Goal: Task Accomplishment & Management: Manage account settings

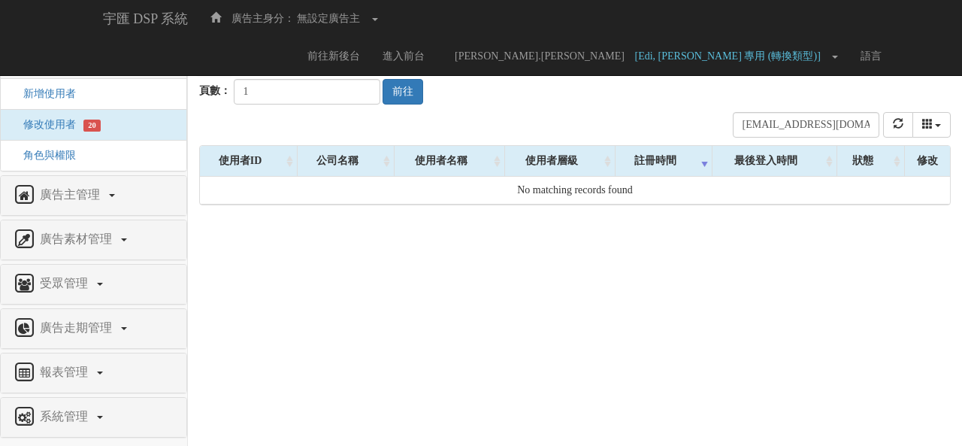
click at [776, 127] on input "maik@clickforce.com.tw" at bounding box center [806, 125] width 147 height 26
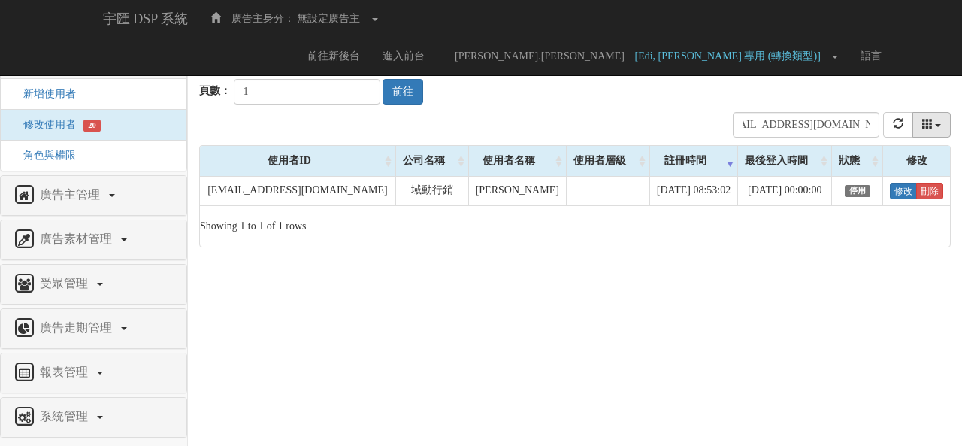
type input "[EMAIL_ADDRESS][DOMAIN_NAME]"
click at [929, 129] on icon "columns" at bounding box center [928, 123] width 11 height 11
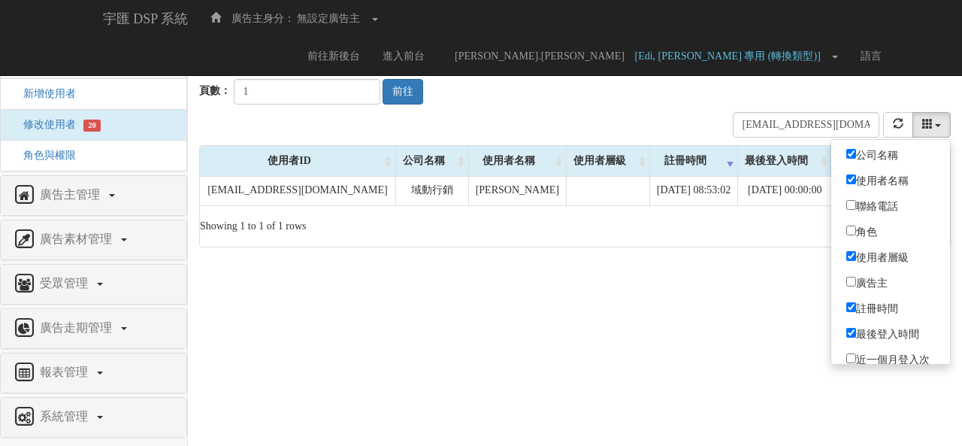
click at [765, 262] on html "宇匯 DSP 系統 廣告主身分： 無設定廣告主 無設定廣告主 [001] CoreTeam測試用1 [002] CoreTeam測試用2-LineApp [0…" at bounding box center [481, 131] width 962 height 262
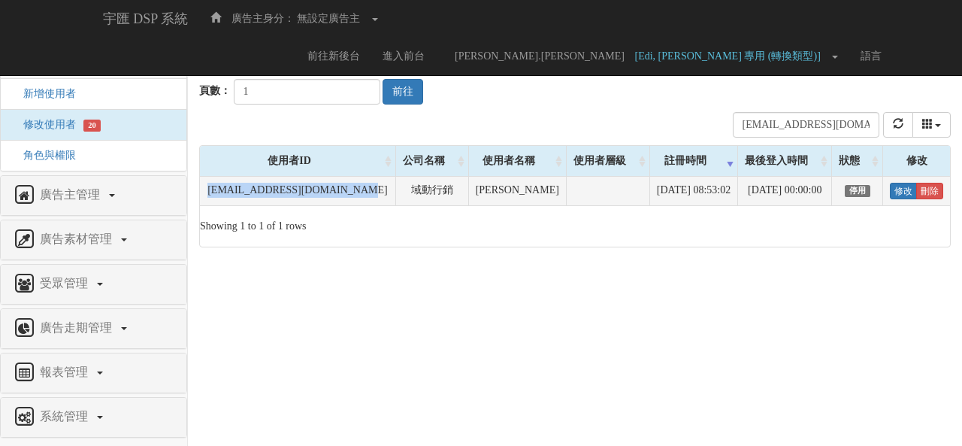
drag, startPoint x: 344, startPoint y: 193, endPoint x: 208, endPoint y: 194, distance: 135.4
click at [208, 194] on td "[EMAIL_ADDRESS][DOMAIN_NAME]" at bounding box center [298, 191] width 196 height 29
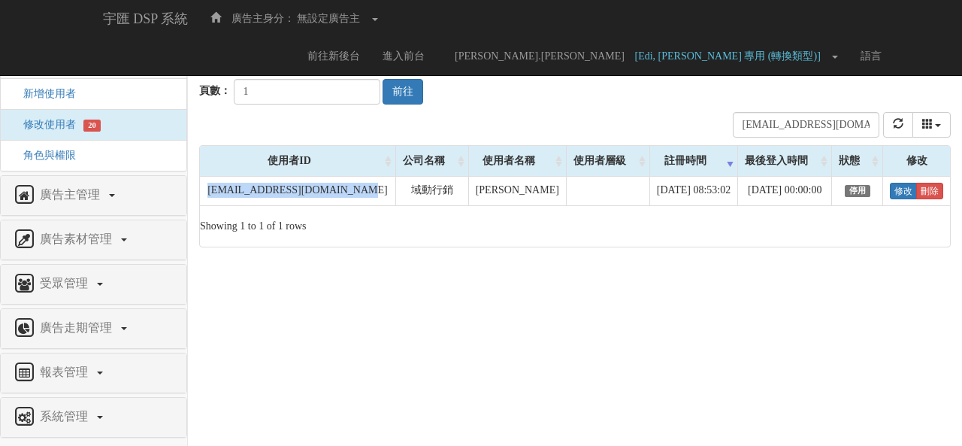
copy td "[EMAIL_ADDRESS][DOMAIN_NAME]"
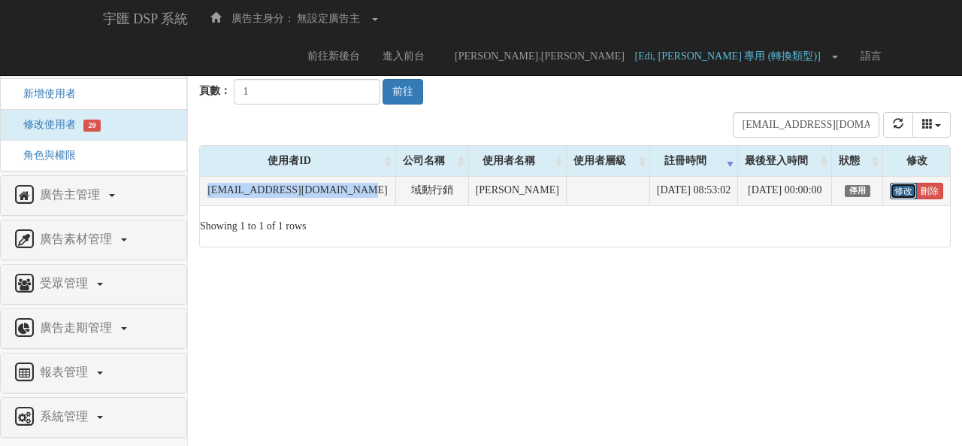
click at [902, 185] on link "修改" at bounding box center [903, 191] width 27 height 17
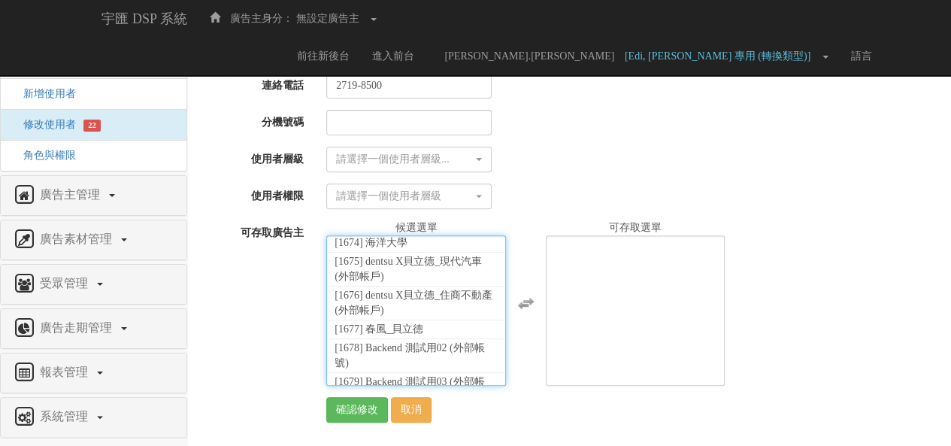
scroll to position [33070, 0]
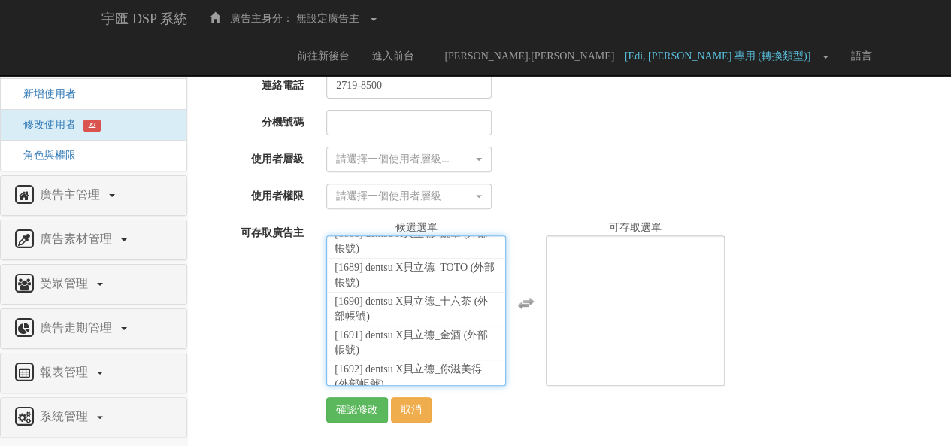
select select "1736"
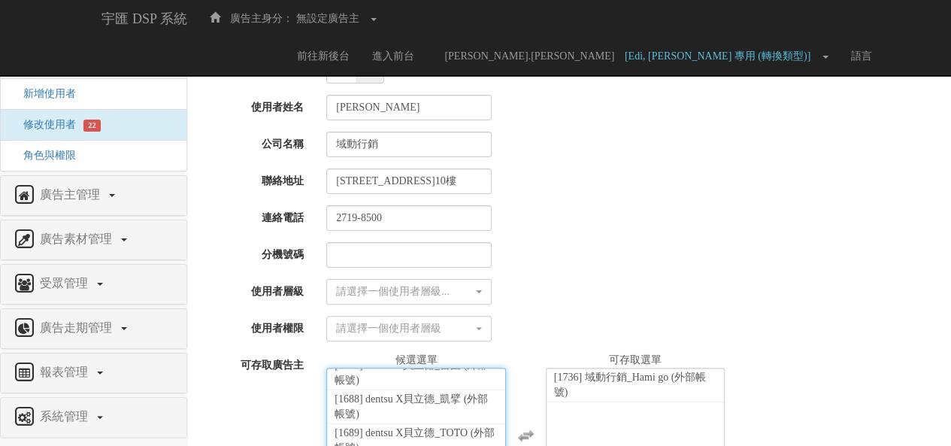
scroll to position [0, 0]
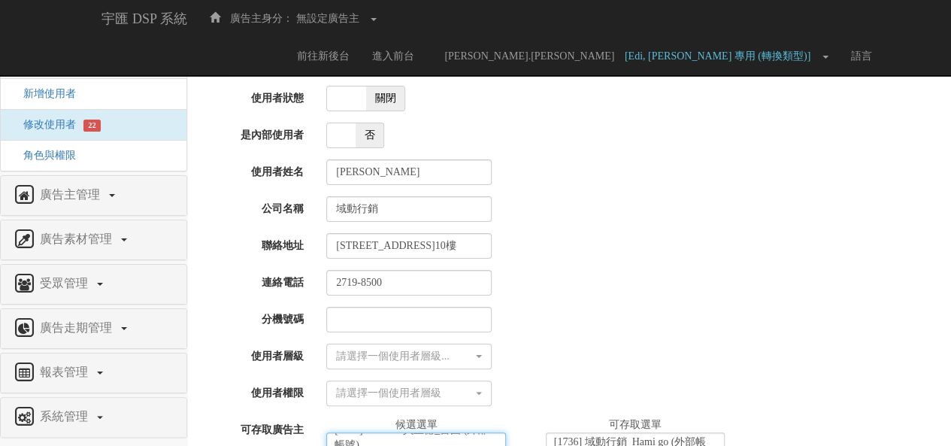
click at [368, 94] on span "關閉" at bounding box center [385, 98] width 39 height 24
checkbox input "true"
click at [399, 370] on div "Email chi_huei@clickforce.com.tw 使用者狀態 啟動 關閉 是內部使用者 是 否 使用者姓名 江其徽 公司名稱 域動行銷 聯絡地…" at bounding box center [569, 334] width 741 height 571
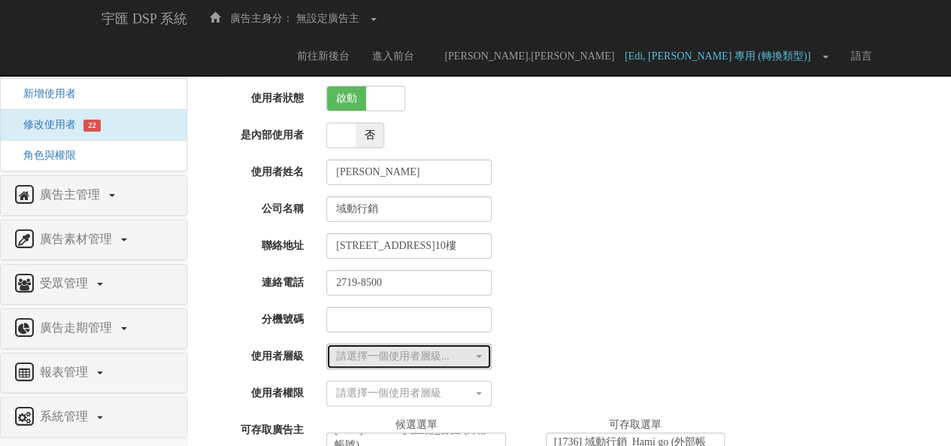
click at [400, 363] on button "請選擇一個使用者層級..." at bounding box center [408, 357] width 165 height 26
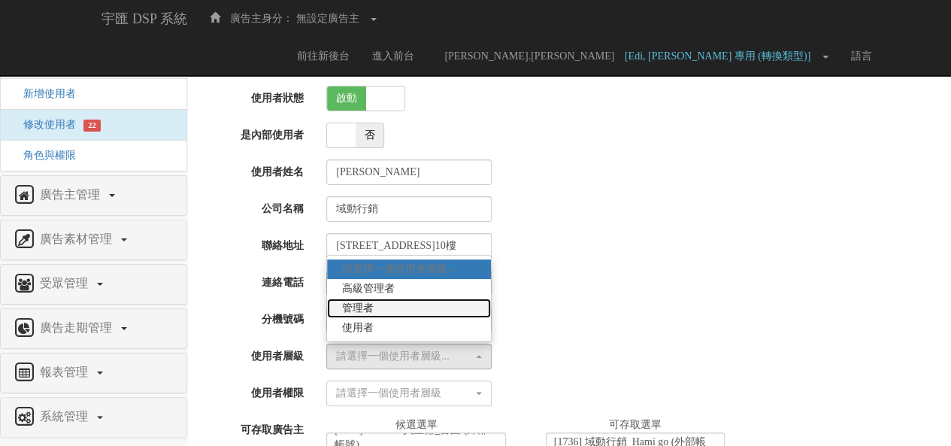
click at [398, 303] on link "管理者" at bounding box center [409, 309] width 164 height 20
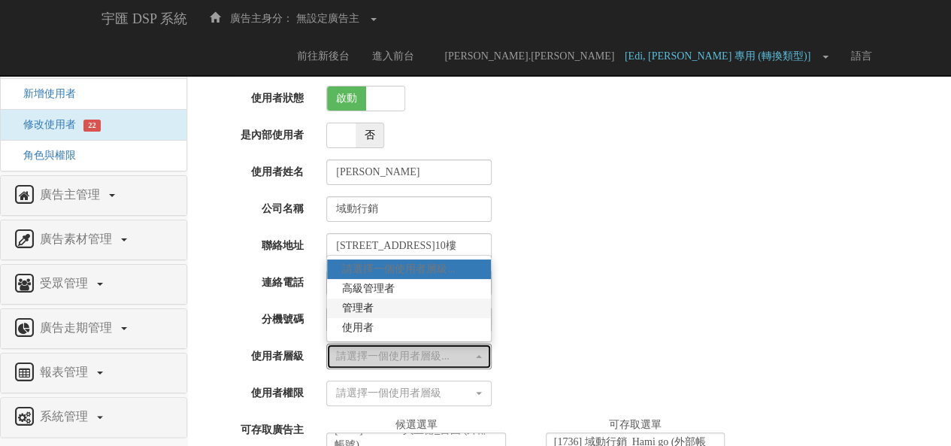
select select "Manager"
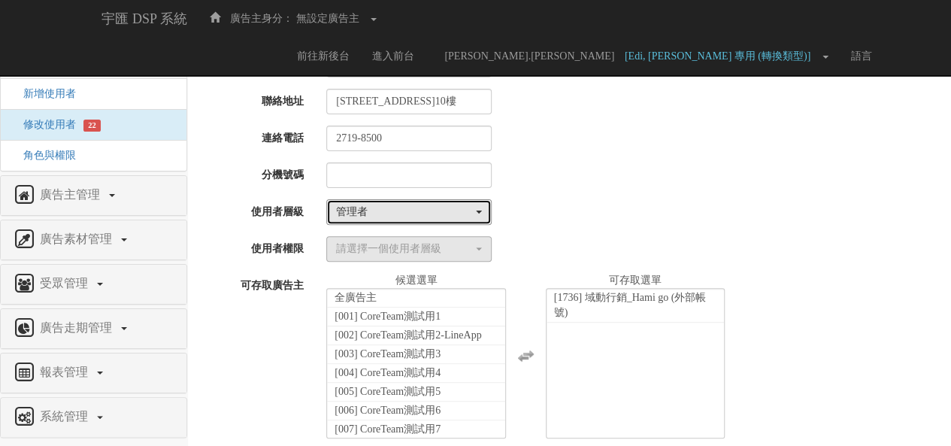
scroll to position [150, 0]
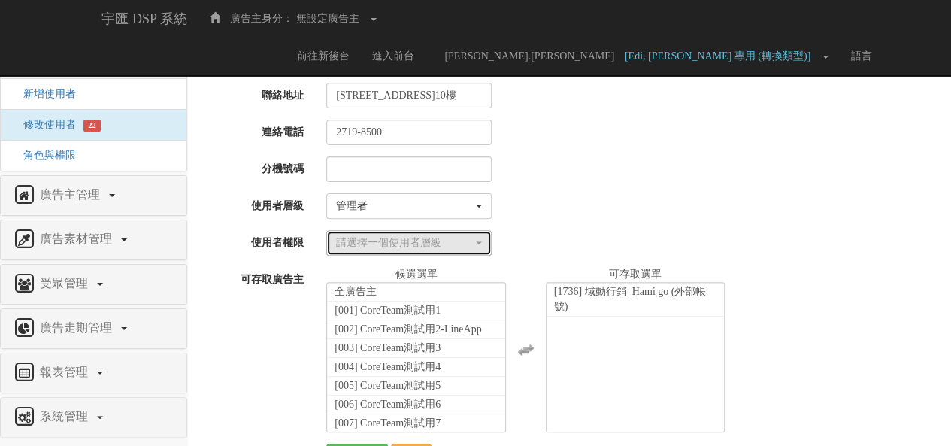
click at [405, 243] on div "請選擇一個使用者層級" at bounding box center [404, 242] width 137 height 15
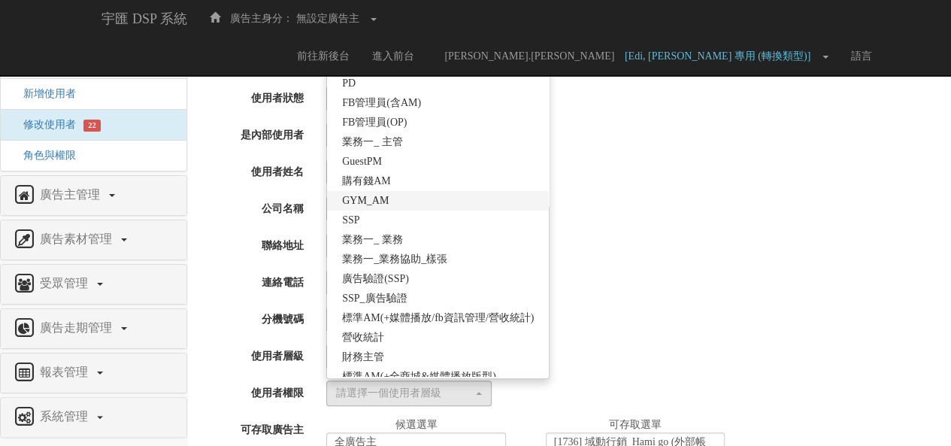
scroll to position [265, 0]
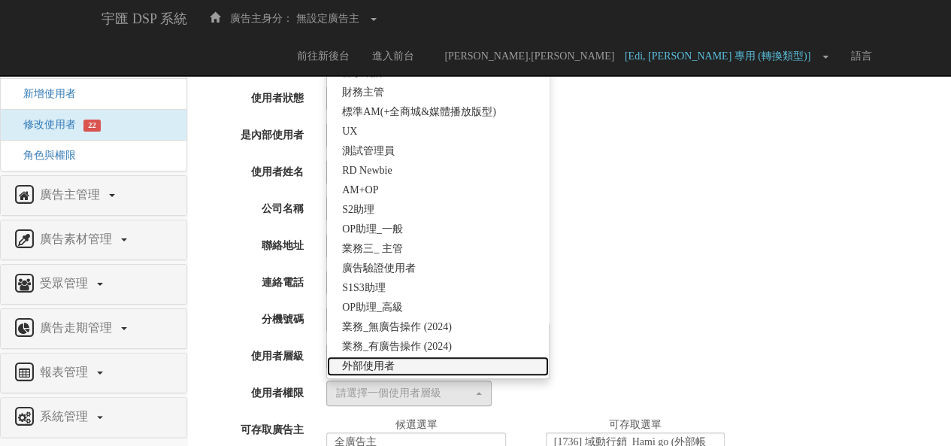
click at [408, 361] on link "外部使用者" at bounding box center [438, 366] width 222 height 20
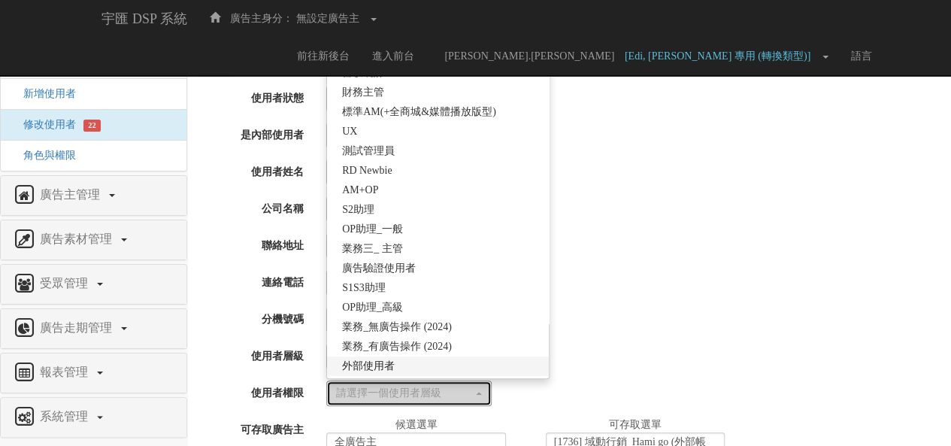
select select "69"
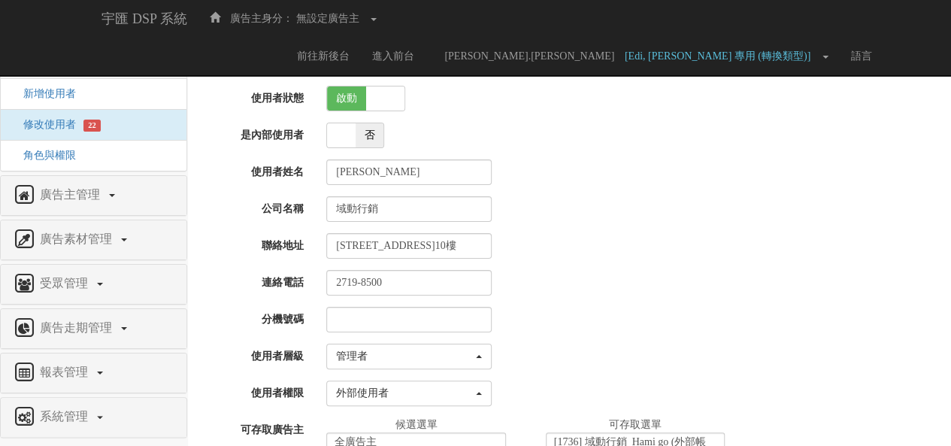
click at [597, 320] on div at bounding box center [633, 320] width 636 height 26
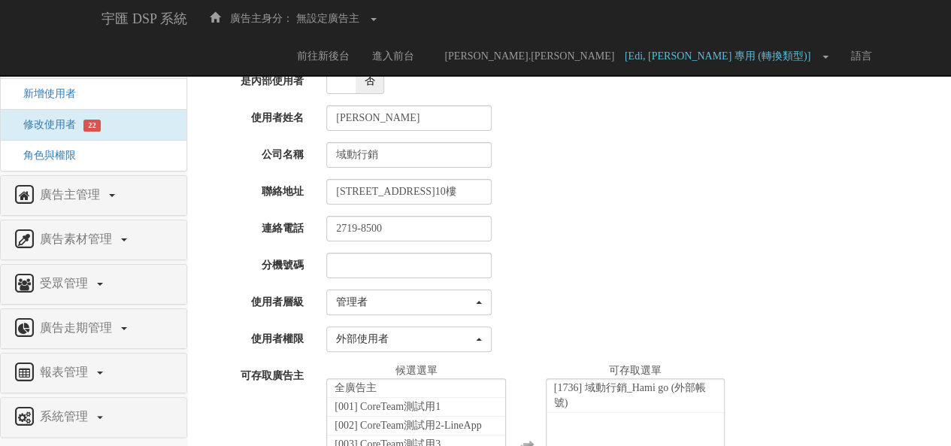
scroll to position [197, 0]
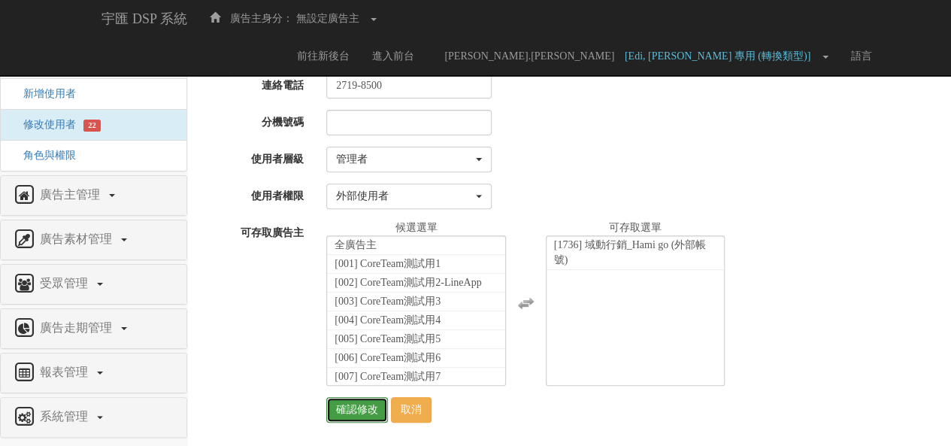
click at [340, 413] on input "確認修改" at bounding box center [357, 410] width 62 height 26
